Goal: Information Seeking & Learning: Learn about a topic

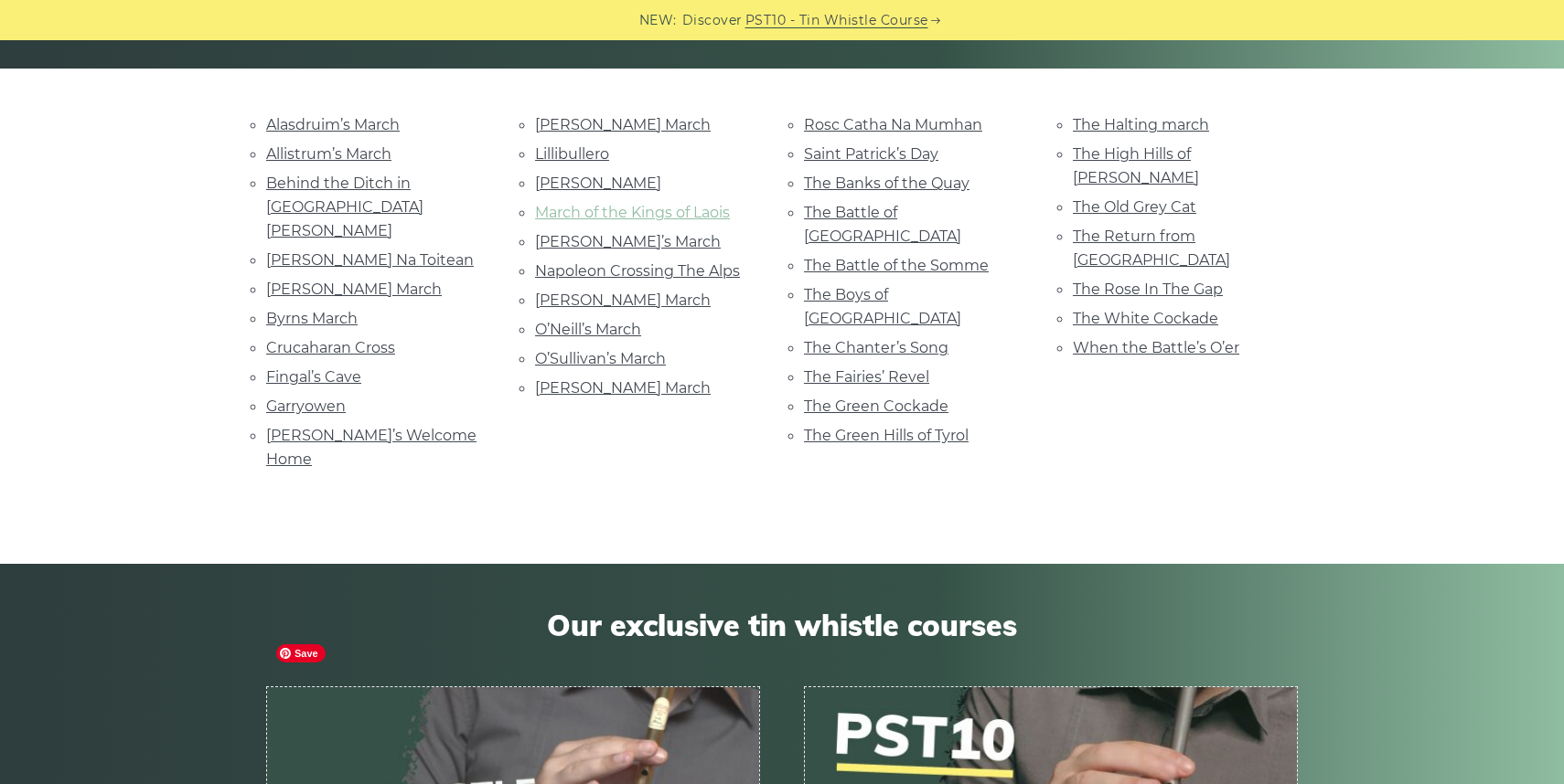
scroll to position [304, 0]
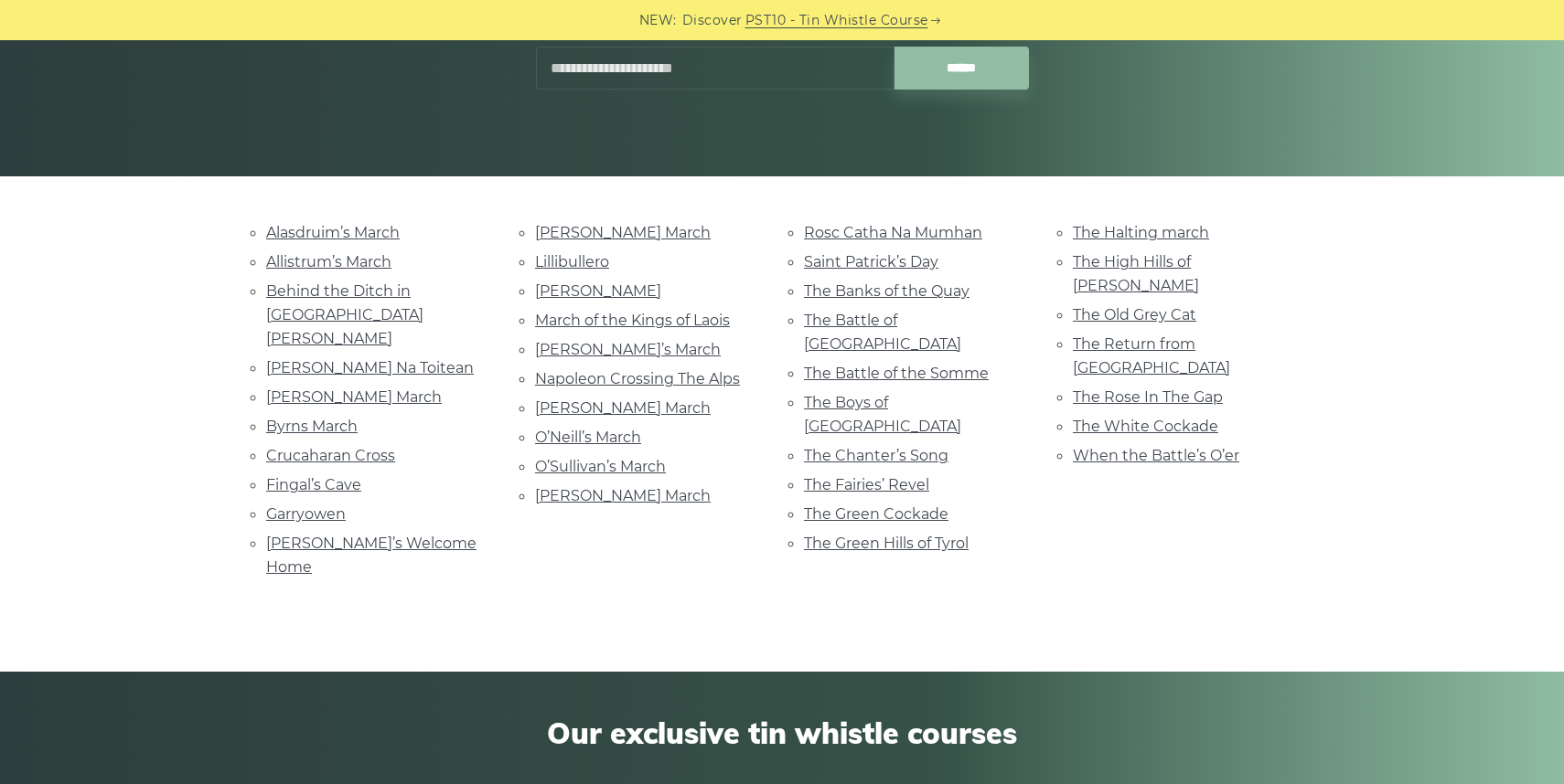
click at [660, 330] on li "March of the Kings of Laois" at bounding box center [647, 320] width 225 height 25
click at [660, 326] on link "March of the Kings of Laois" at bounding box center [633, 320] width 195 height 17
click at [646, 371] on link "Napoleon Crossing The Alps" at bounding box center [638, 379] width 205 height 17
click at [1107, 306] on link "The Old Grey Cat" at bounding box center [1134, 314] width 123 height 17
click at [1124, 447] on link "When the Battle’s O’er" at bounding box center [1156, 455] width 167 height 17
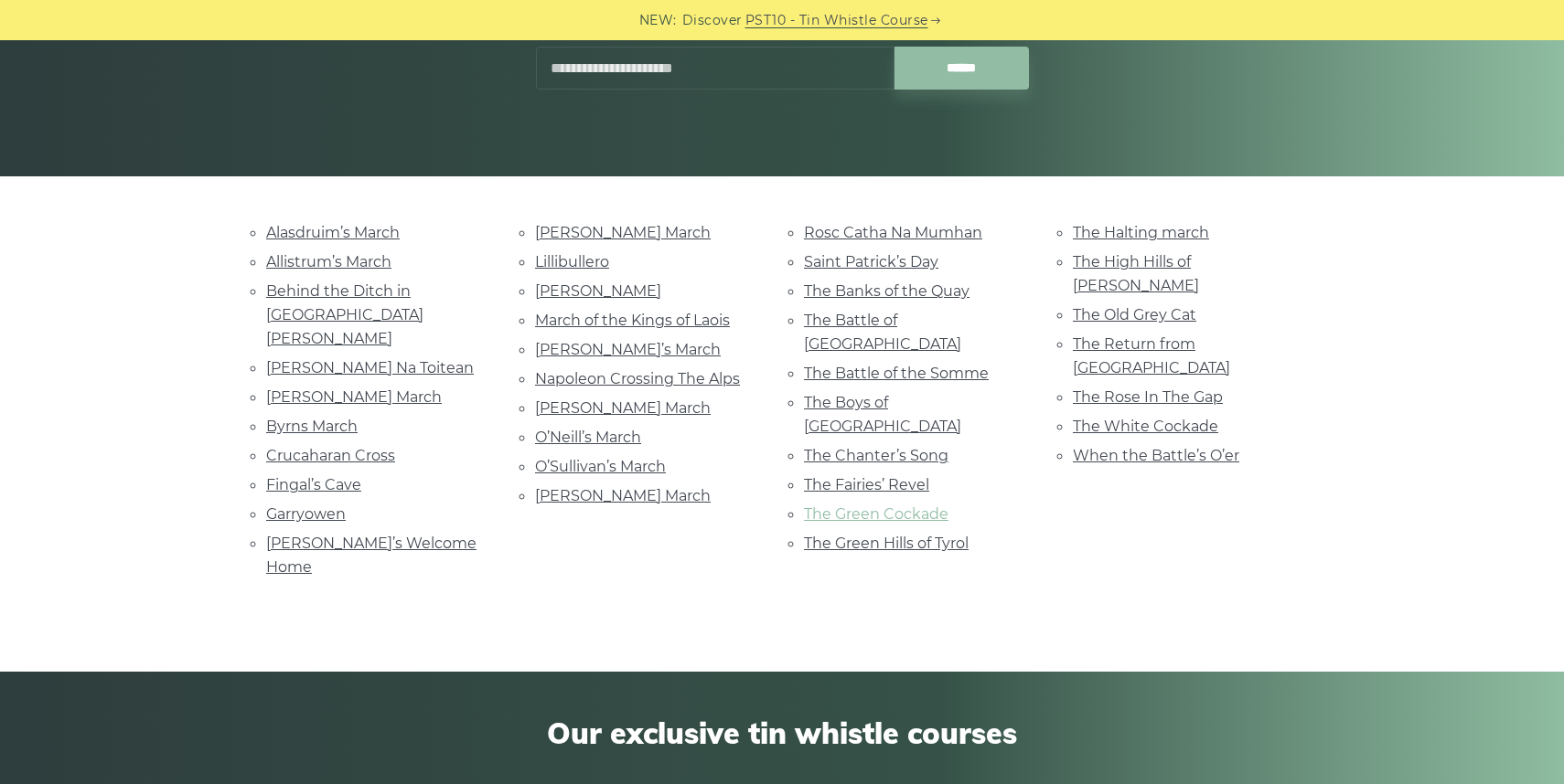
click at [851, 506] on link "The Green Cockade" at bounding box center [876, 514] width 145 height 17
click at [1174, 256] on link "The High Hills of [PERSON_NAME]" at bounding box center [1135, 273] width 126 height 41
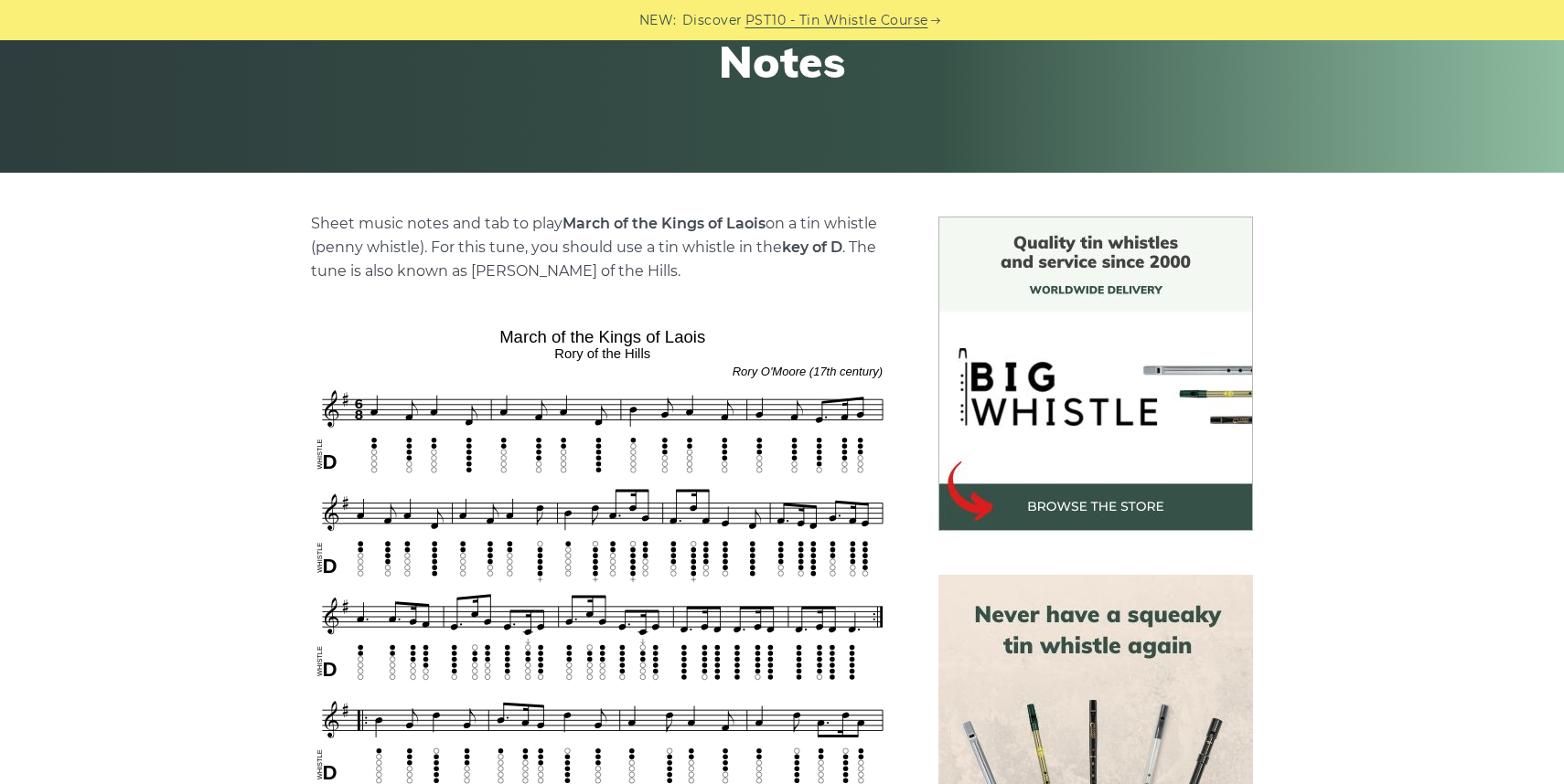
scroll to position [310, 0]
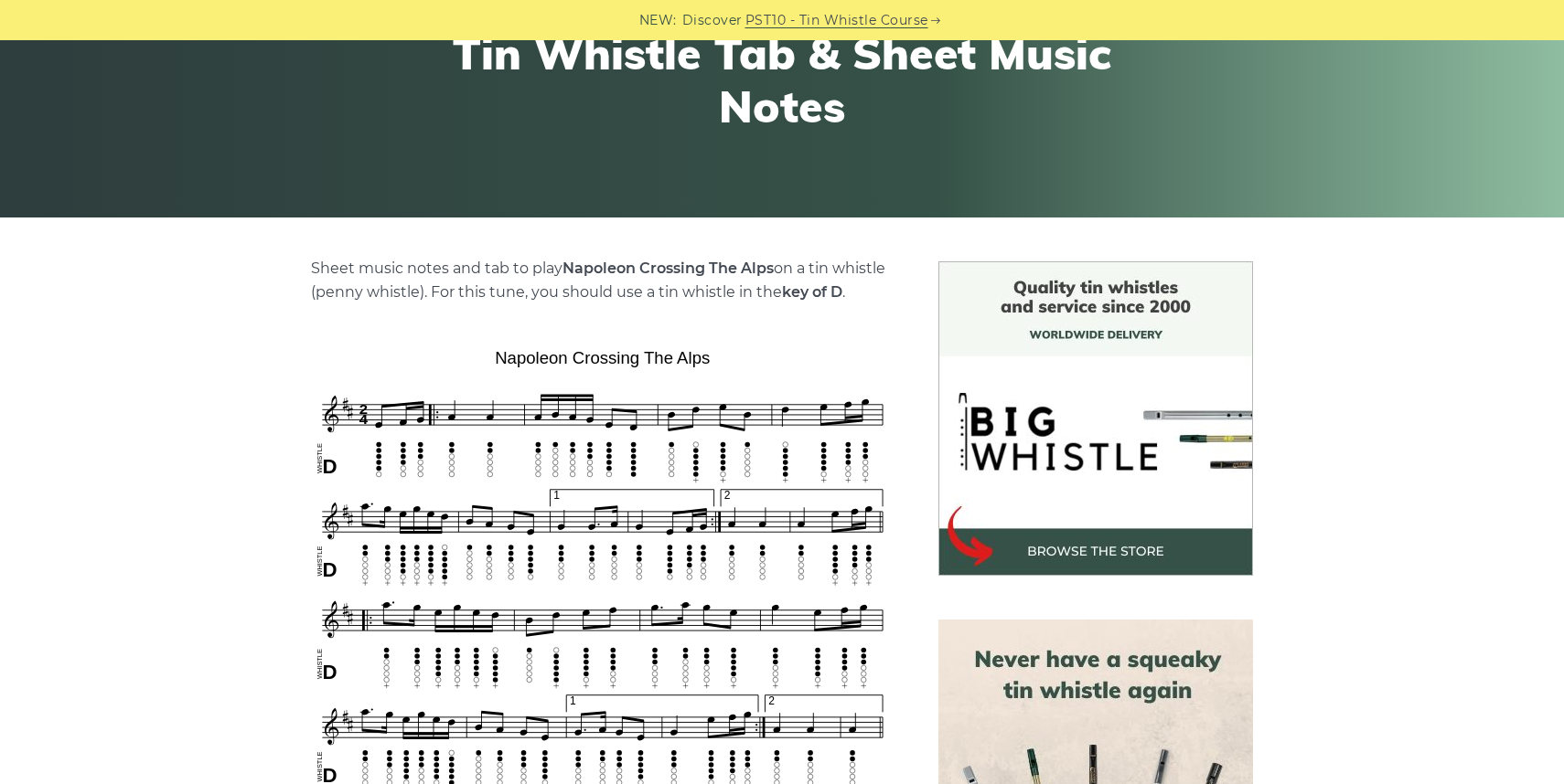
scroll to position [295, 0]
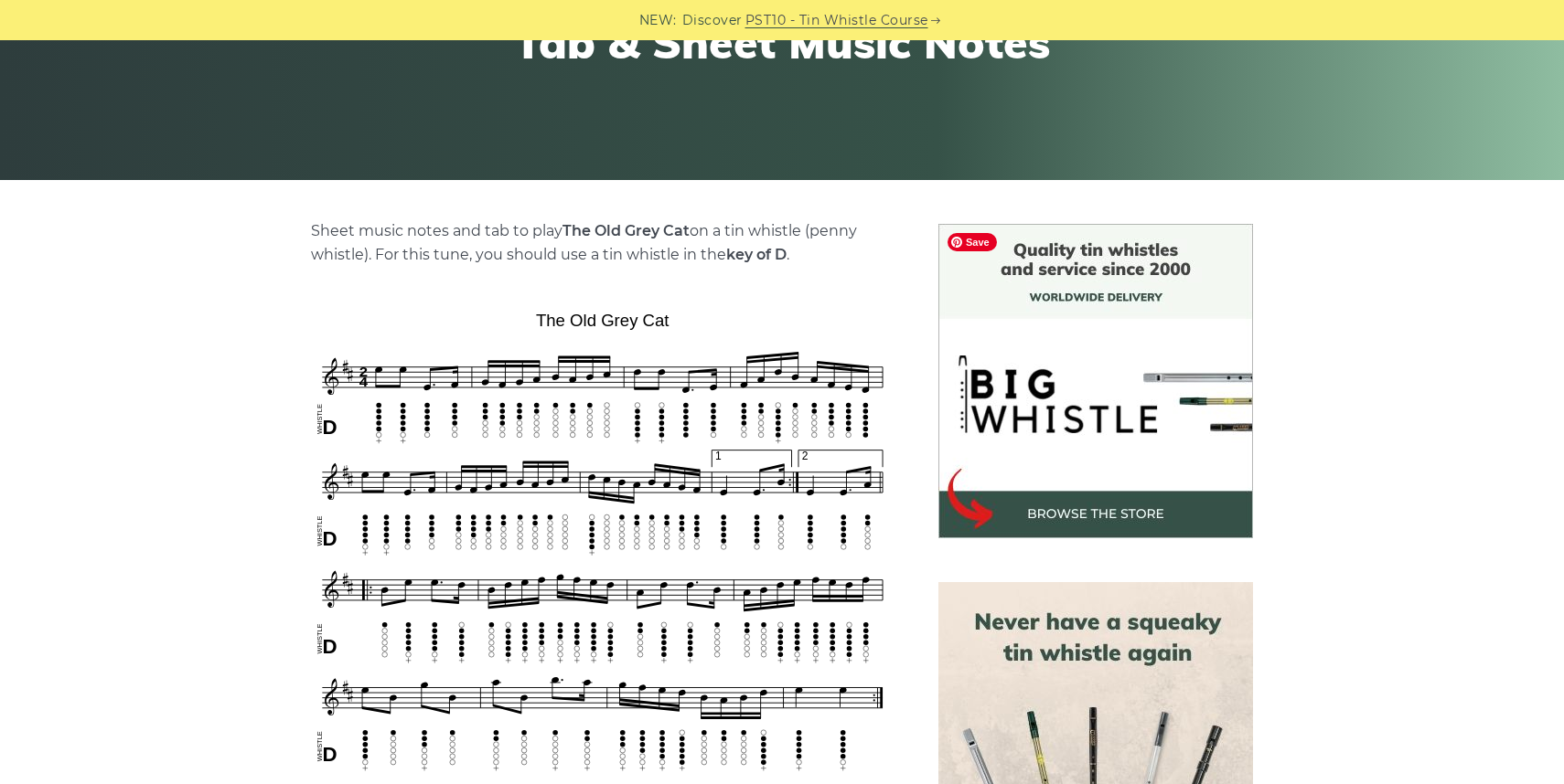
scroll to position [372, 0]
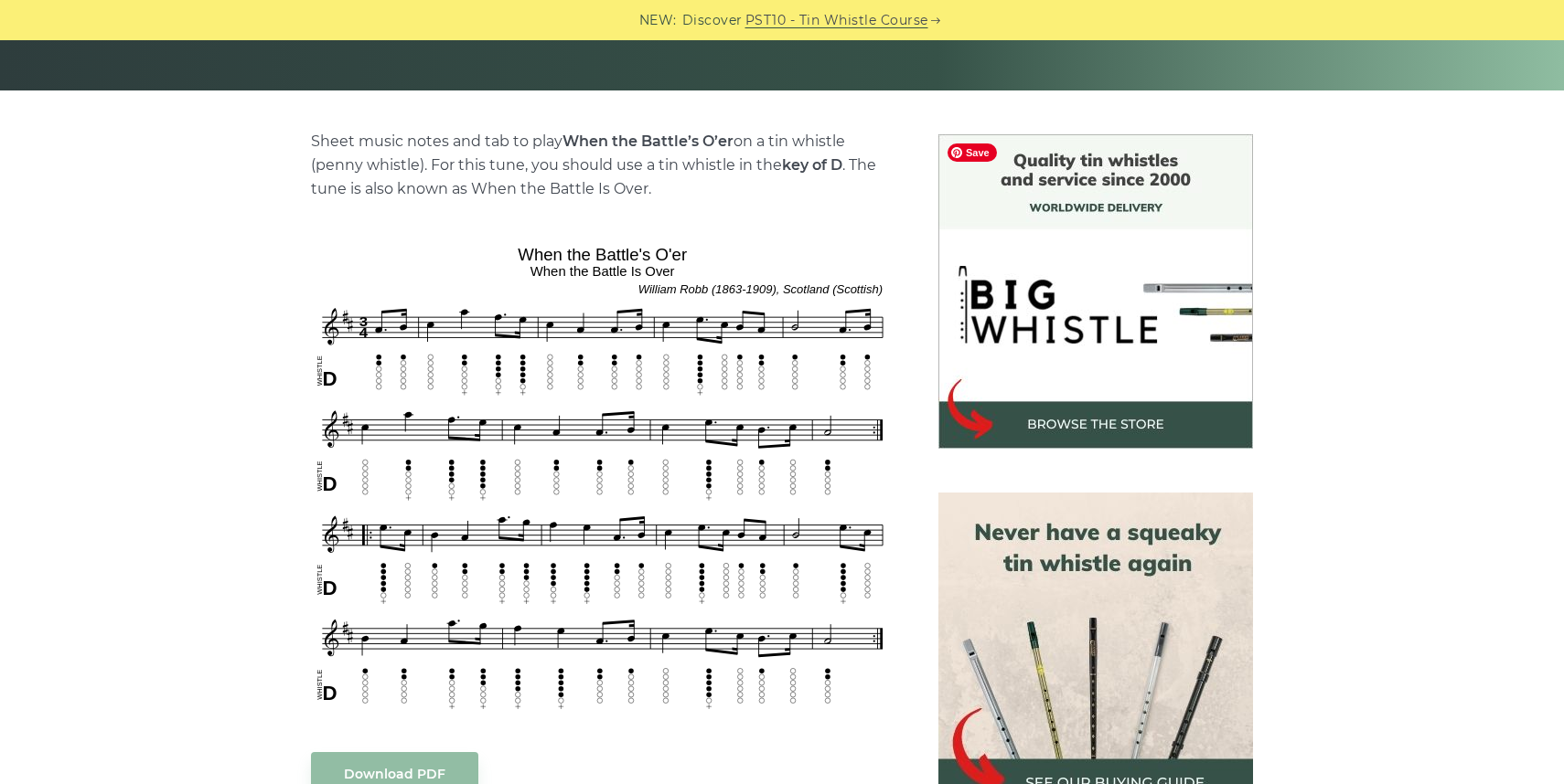
scroll to position [393, 0]
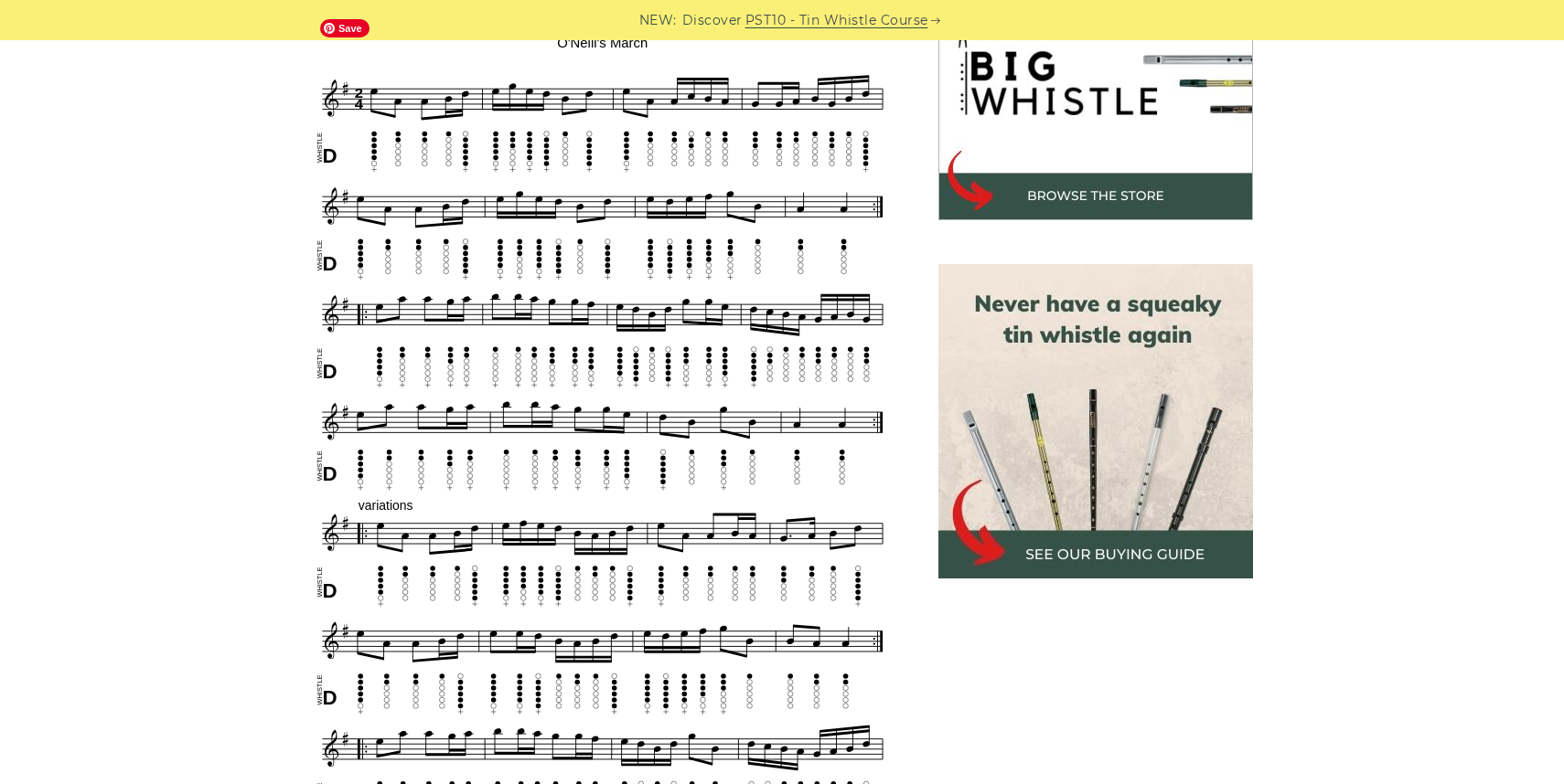
scroll to position [622, 0]
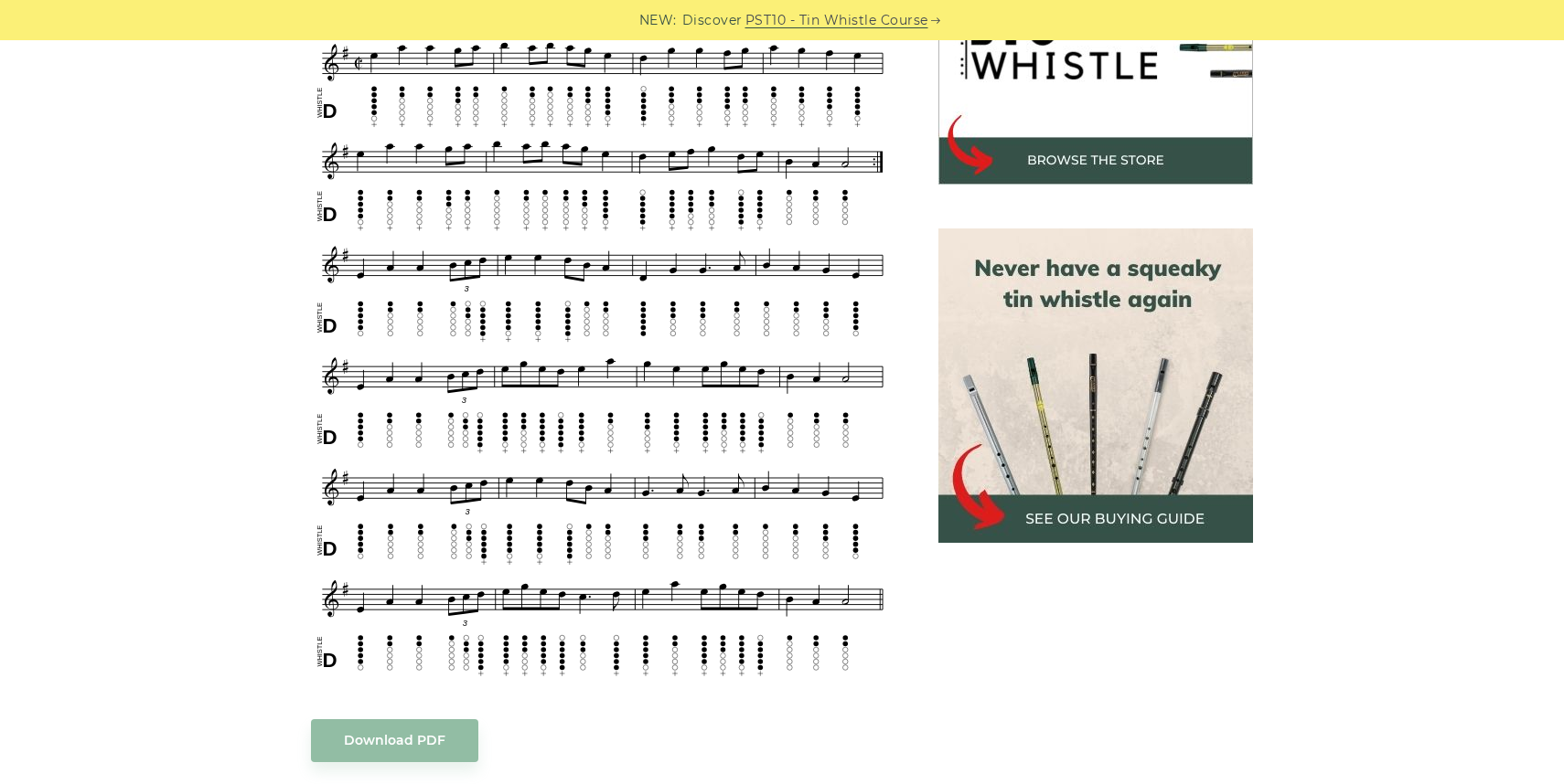
scroll to position [656, 0]
